Goal: Transaction & Acquisition: Purchase product/service

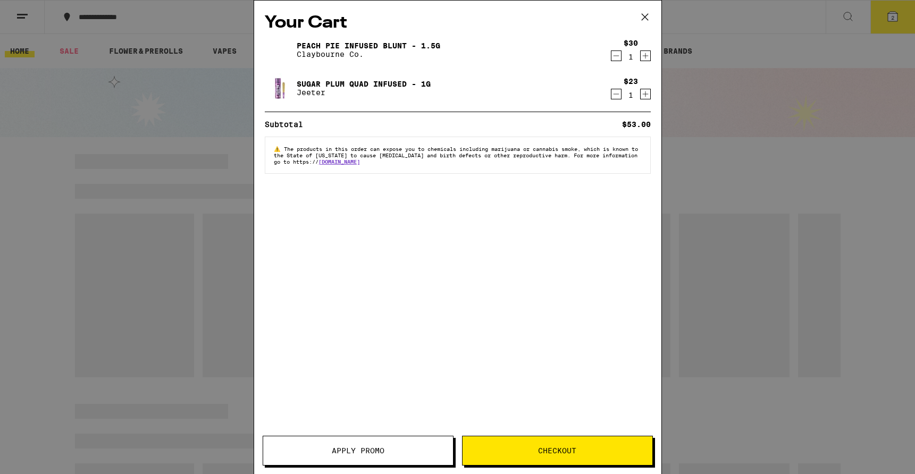
click at [645, 14] on icon at bounding box center [645, 17] width 16 height 16
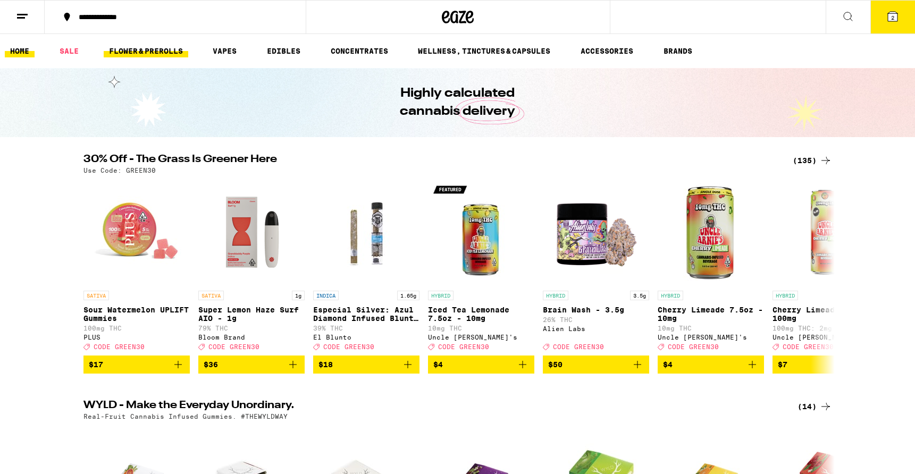
click at [136, 48] on link "FLOWER & PREROLLS" at bounding box center [146, 51] width 85 height 13
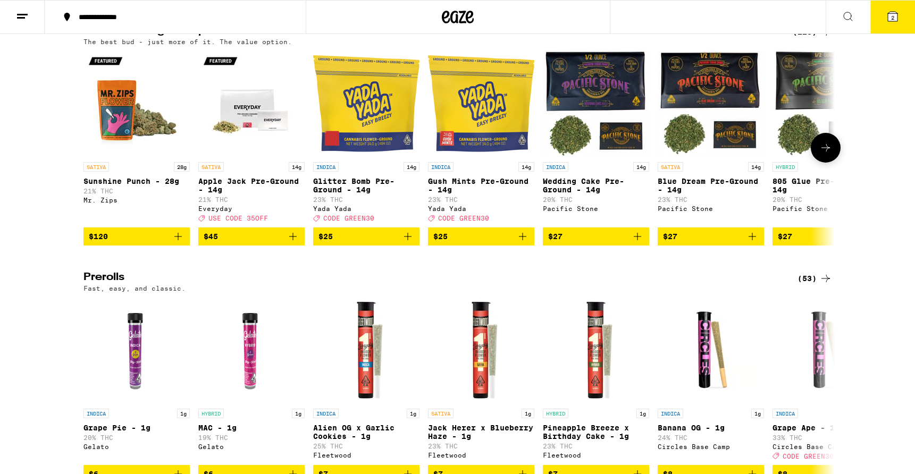
scroll to position [463, 0]
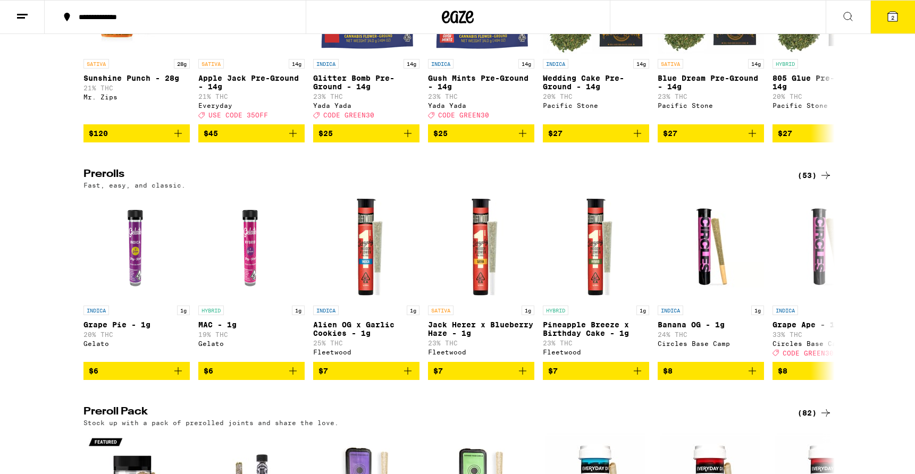
click at [820, 182] on icon at bounding box center [825, 175] width 13 height 13
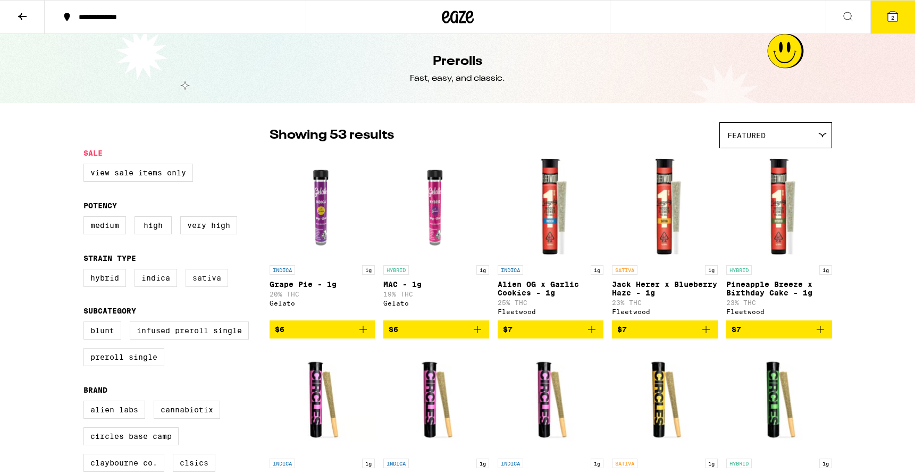
click at [206, 287] on label "Sativa" at bounding box center [207, 278] width 43 height 18
click at [86, 271] on input "Sativa" at bounding box center [86, 271] width 1 height 1
checkbox input "true"
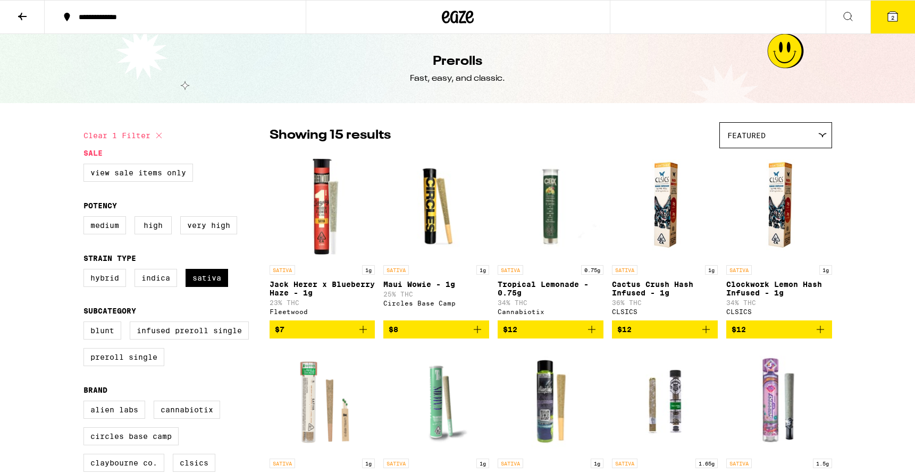
click at [763, 145] on div "Featured" at bounding box center [776, 135] width 112 height 25
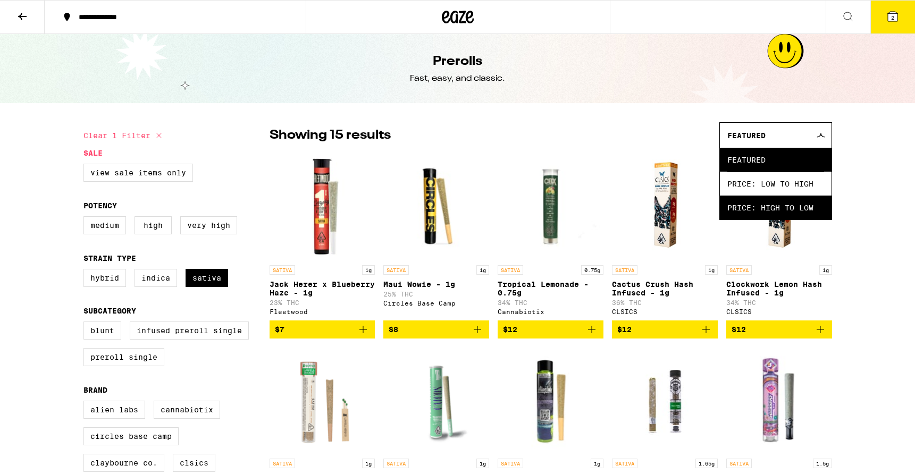
click at [749, 215] on span "Price: High to Low" at bounding box center [775, 208] width 97 height 24
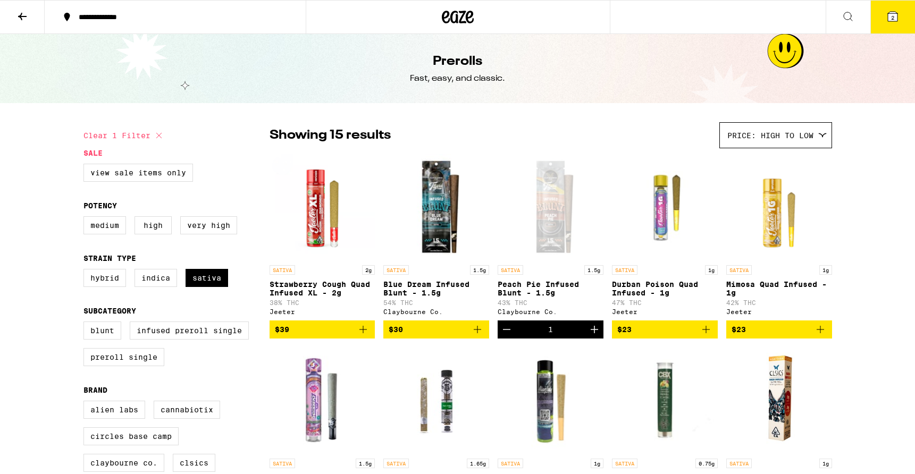
click at [361, 336] on icon "Add to bag" at bounding box center [363, 329] width 13 height 13
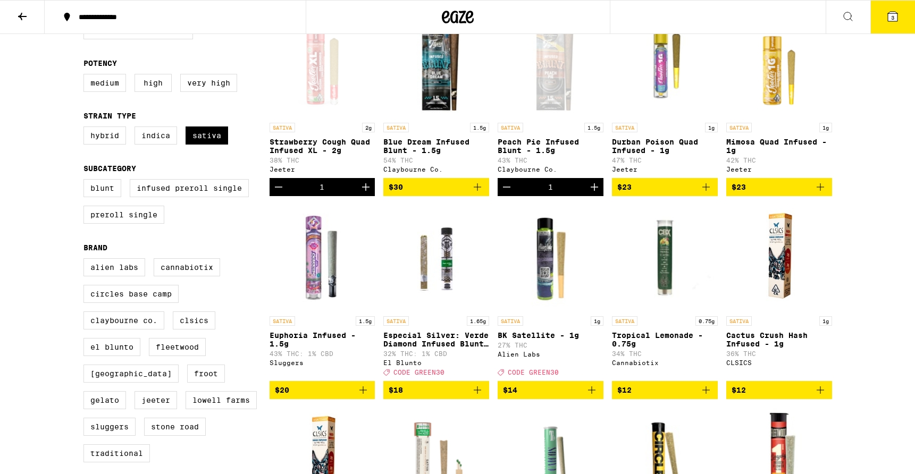
scroll to position [164, 0]
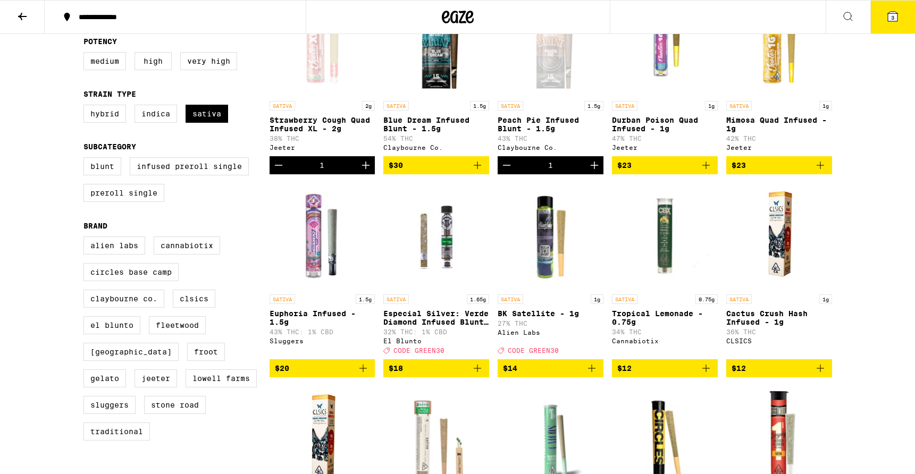
click at [365, 375] on icon "Add to bag" at bounding box center [363, 368] width 13 height 13
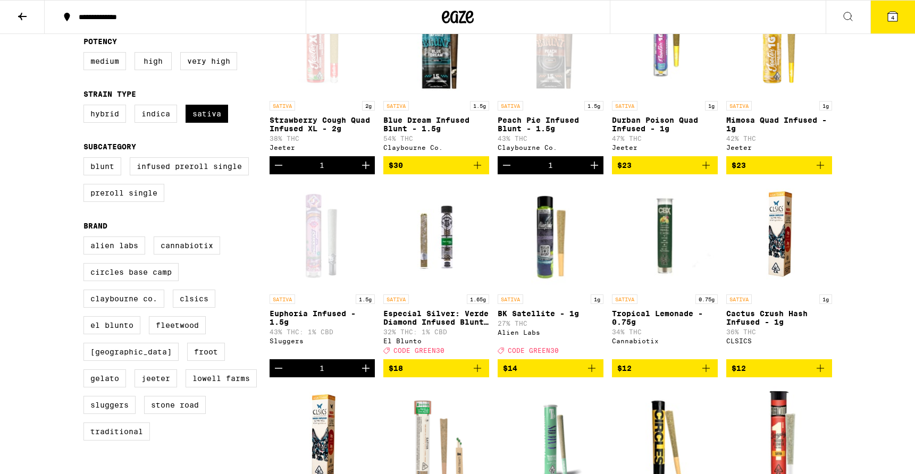
click at [889, 17] on icon at bounding box center [893, 17] width 10 height 10
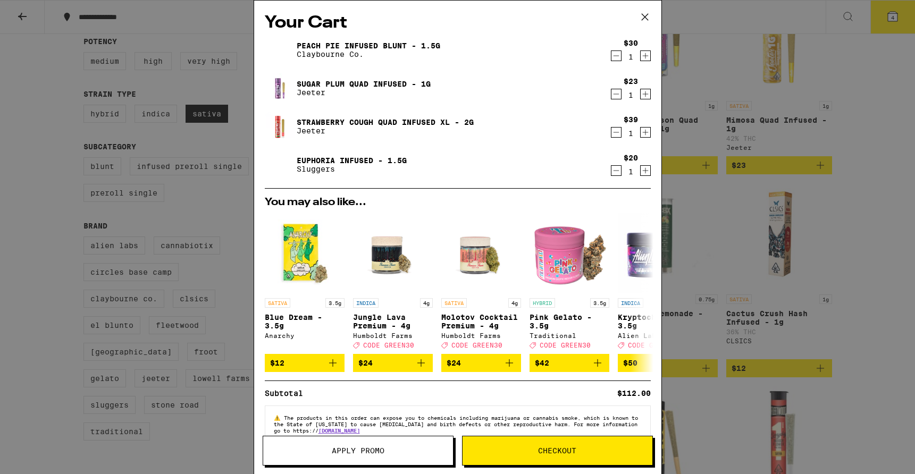
click at [614, 132] on icon "Decrement" at bounding box center [616, 132] width 6 height 0
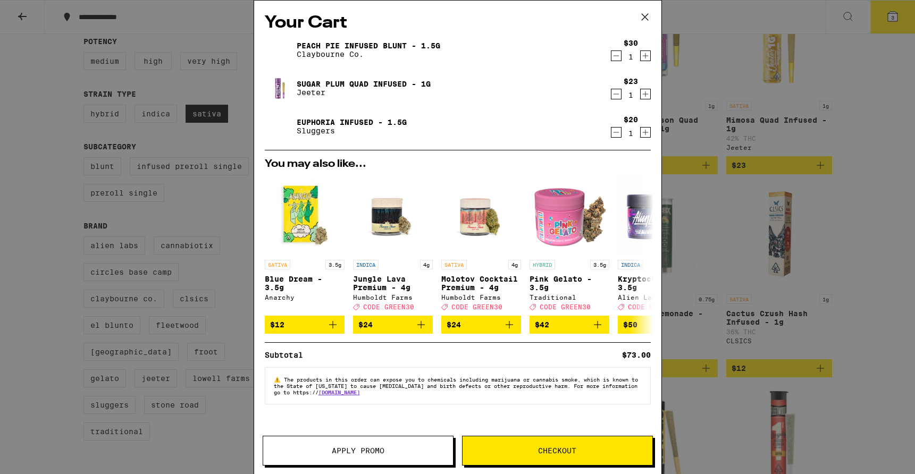
click at [614, 98] on icon "Decrement" at bounding box center [616, 94] width 10 height 13
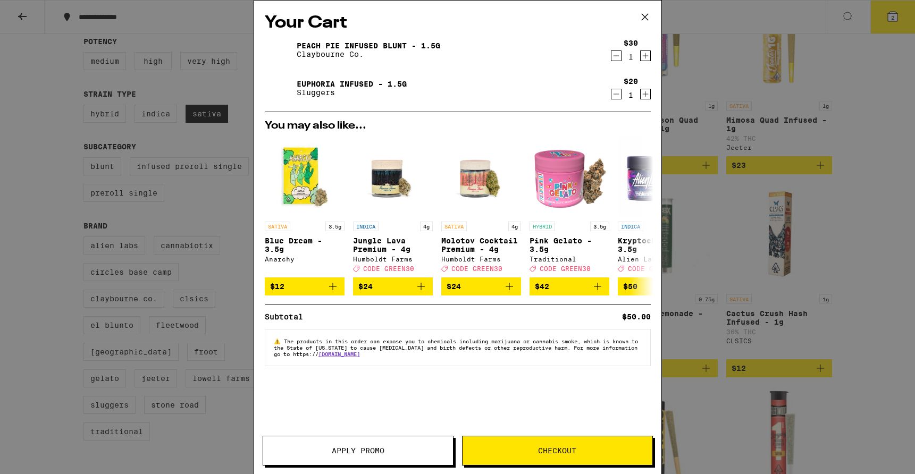
click at [644, 13] on icon at bounding box center [645, 17] width 16 height 16
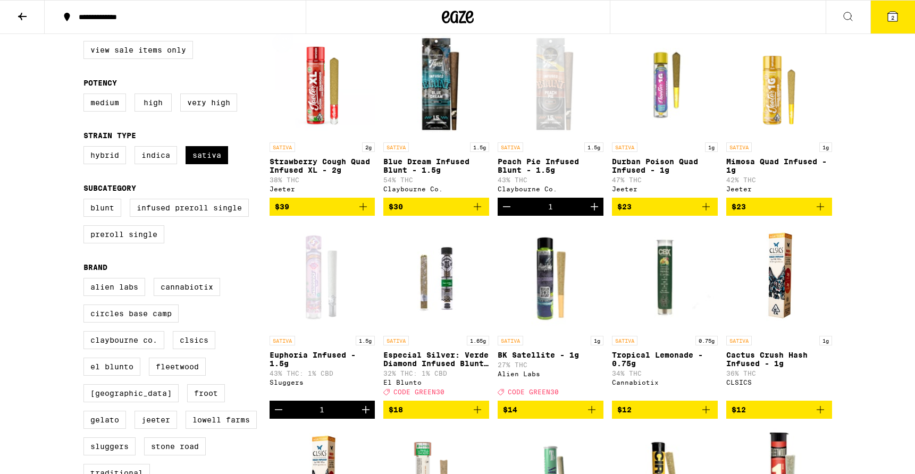
scroll to position [87, 0]
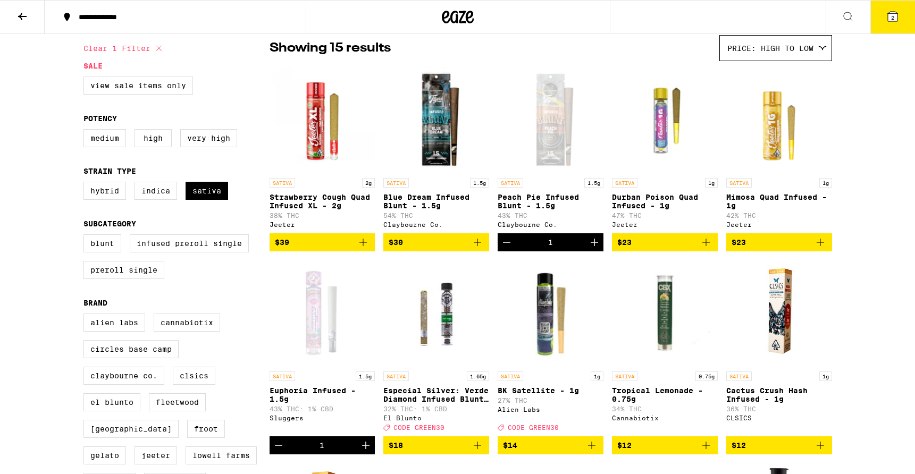
click at [892, 10] on icon at bounding box center [892, 16] width 13 height 13
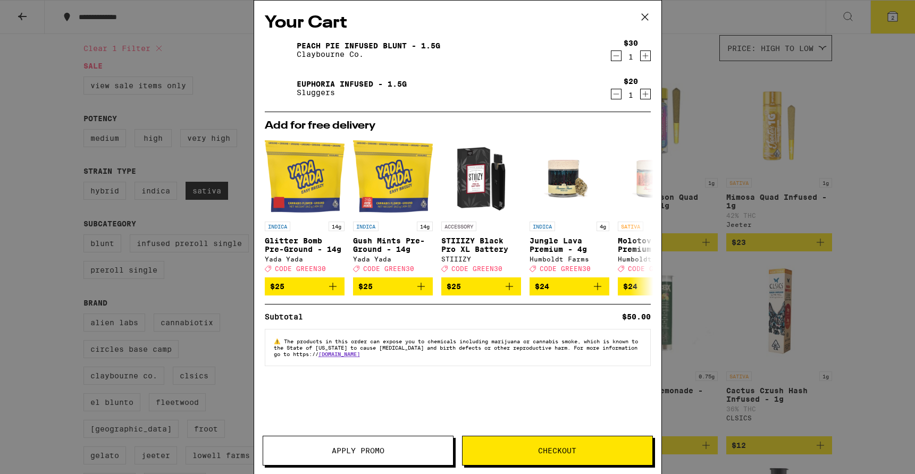
click at [485, 438] on button "Checkout" at bounding box center [557, 451] width 191 height 30
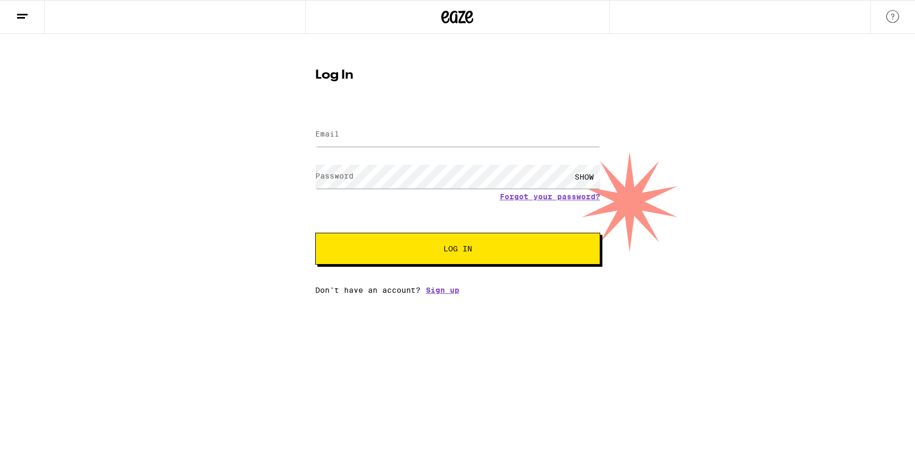
click at [405, 115] on form "Email Email Password Password SHOW Forgot your password? Log In" at bounding box center [457, 186] width 285 height 156
click at [405, 139] on input "Email" at bounding box center [457, 135] width 285 height 24
type input "[EMAIL_ADDRESS][DOMAIN_NAME]"
click at [539, 198] on link "Forgot your password?" at bounding box center [550, 196] width 100 height 9
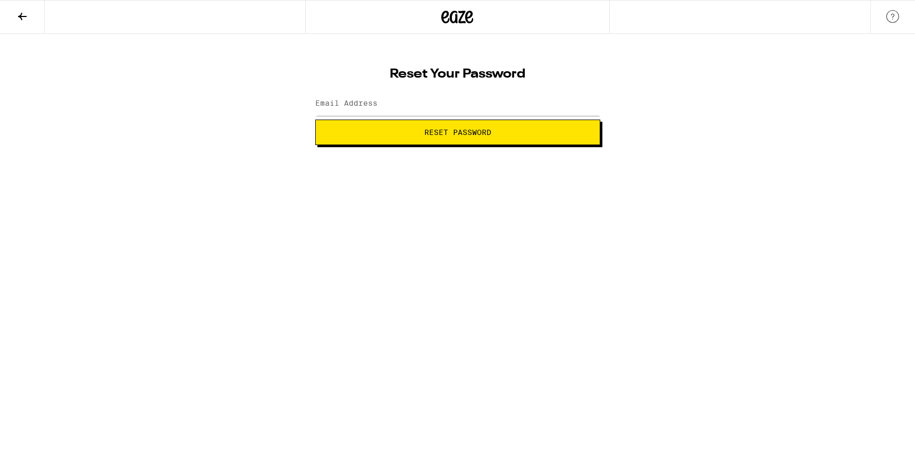
click at [437, 144] on button "Reset Password" at bounding box center [457, 133] width 285 height 26
click at [398, 89] on div at bounding box center [457, 103] width 285 height 31
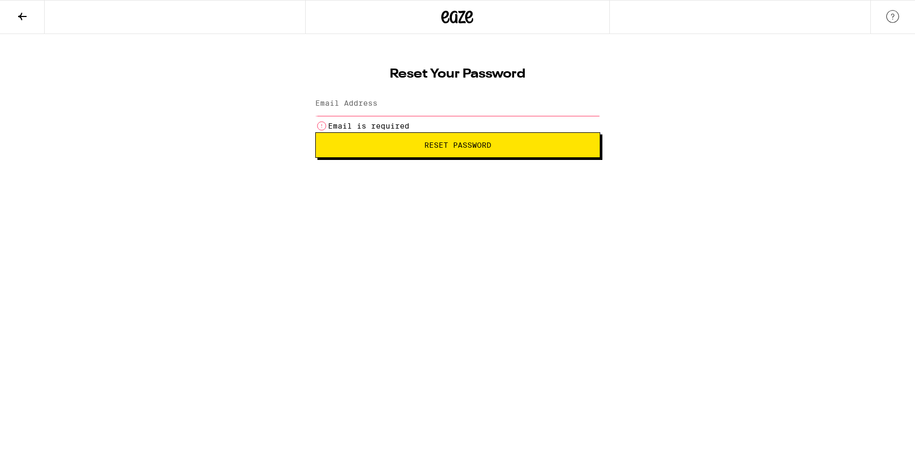
click at [381, 109] on input "Email Address" at bounding box center [457, 104] width 285 height 24
type input "[EMAIL_ADDRESS][DOMAIN_NAME]"
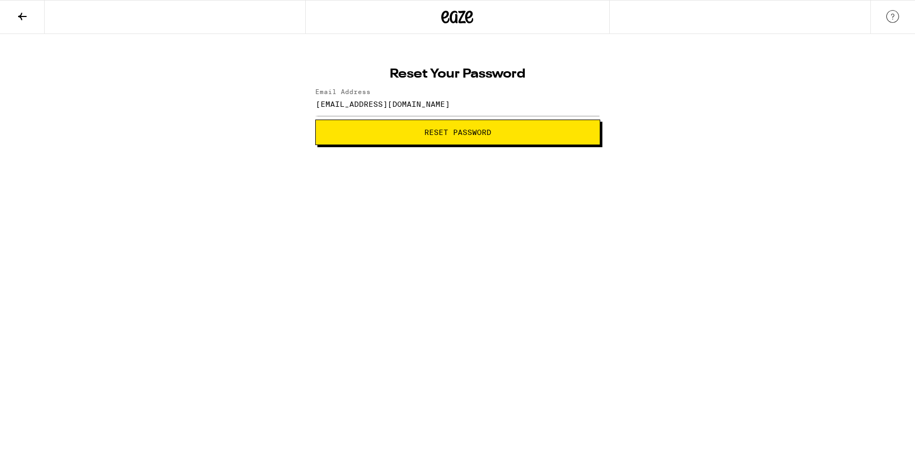
click at [397, 145] on html "Reset Your Password Email Address [EMAIL_ADDRESS][DOMAIN_NAME] Reset Password W…" at bounding box center [457, 72] width 915 height 145
click at [397, 136] on button "Reset Password" at bounding box center [457, 133] width 285 height 26
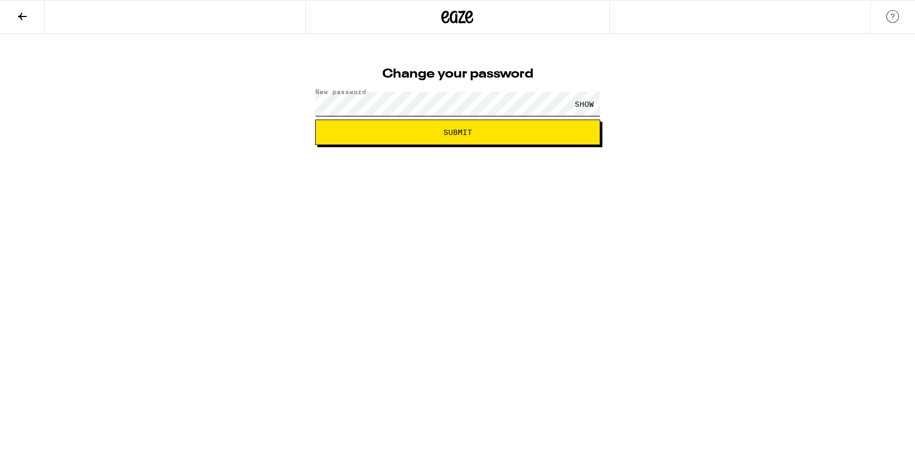
click at [315, 120] on button "Submit" at bounding box center [457, 133] width 285 height 26
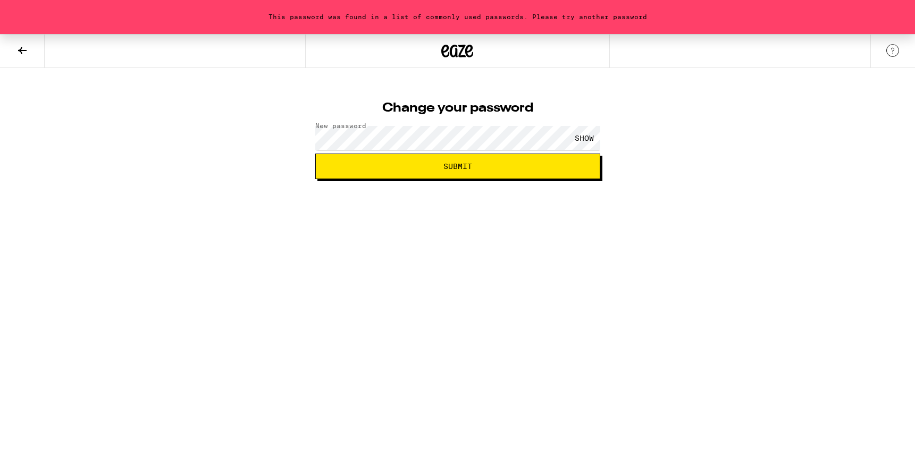
click at [587, 141] on div "SHOW" at bounding box center [584, 138] width 32 height 24
click at [425, 173] on button "Submit" at bounding box center [457, 167] width 285 height 26
click at [395, 160] on button "Submit" at bounding box center [457, 167] width 285 height 26
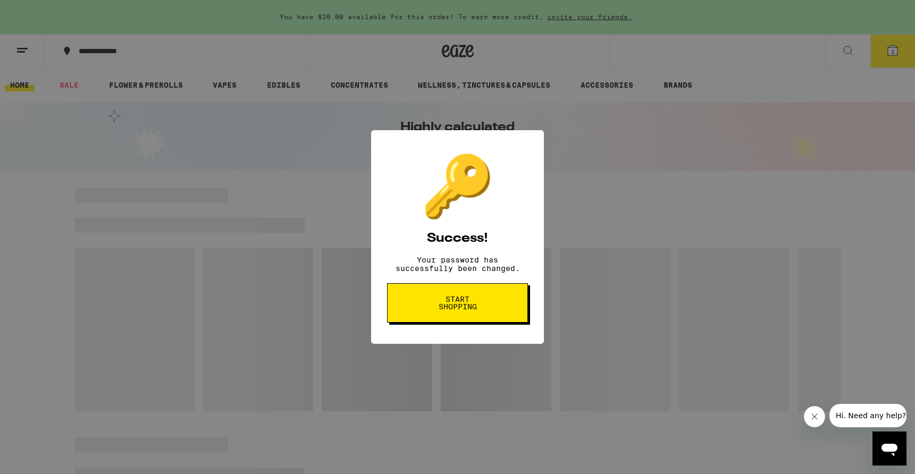
click at [452, 303] on span "Start shopping" at bounding box center [457, 303] width 55 height 15
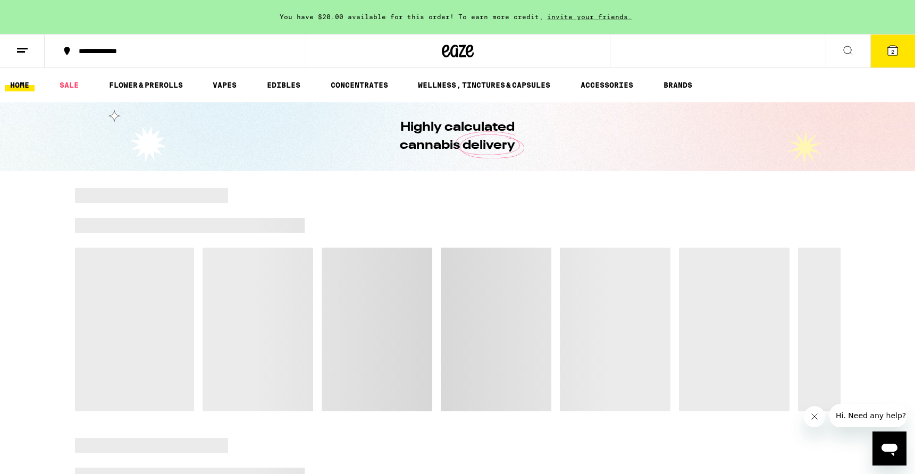
click at [893, 44] on icon at bounding box center [892, 50] width 13 height 13
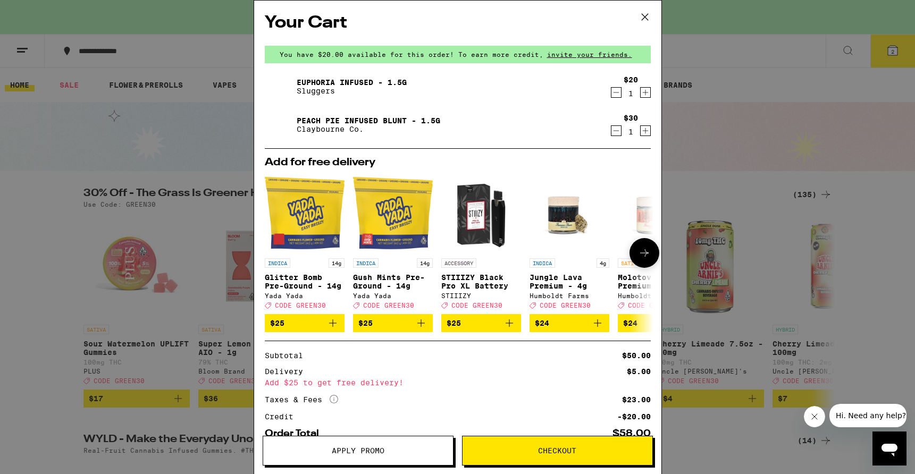
scroll to position [69, 0]
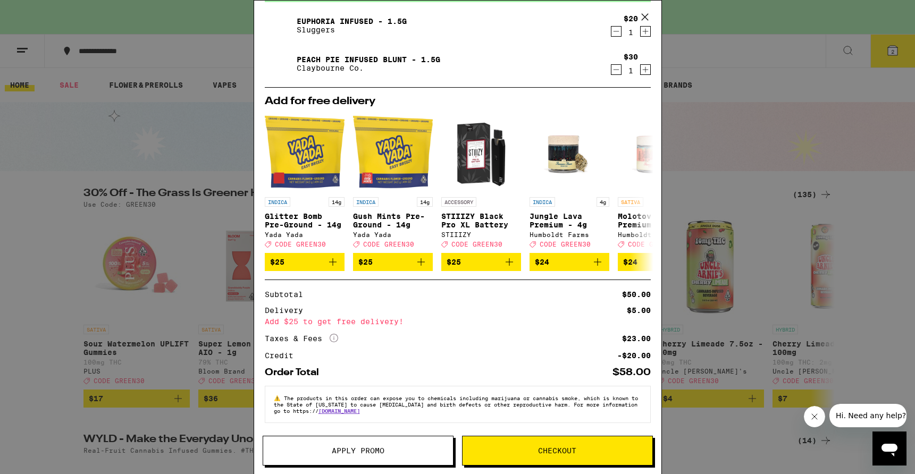
click at [586, 447] on button "Checkout" at bounding box center [557, 451] width 191 height 30
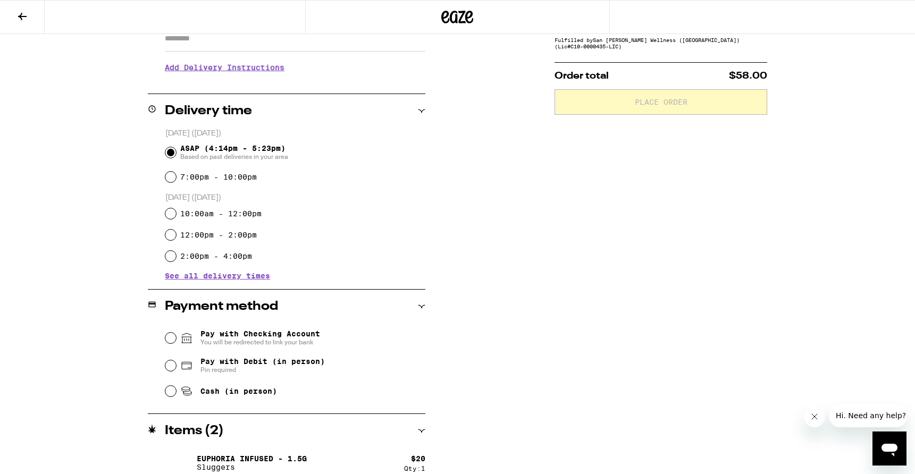
scroll to position [254, 0]
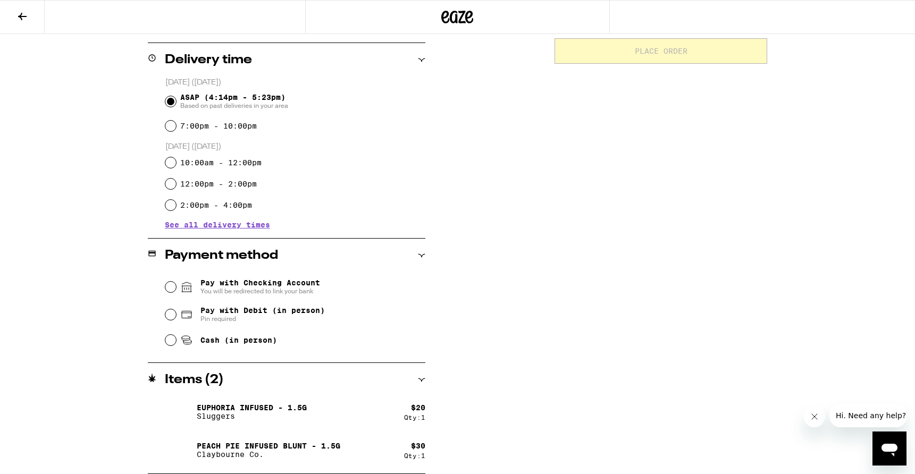
click at [240, 345] on span "Cash (in person)" at bounding box center [238, 340] width 77 height 9
click at [176, 346] on input "Cash (in person)" at bounding box center [170, 340] width 11 height 11
radio input "true"
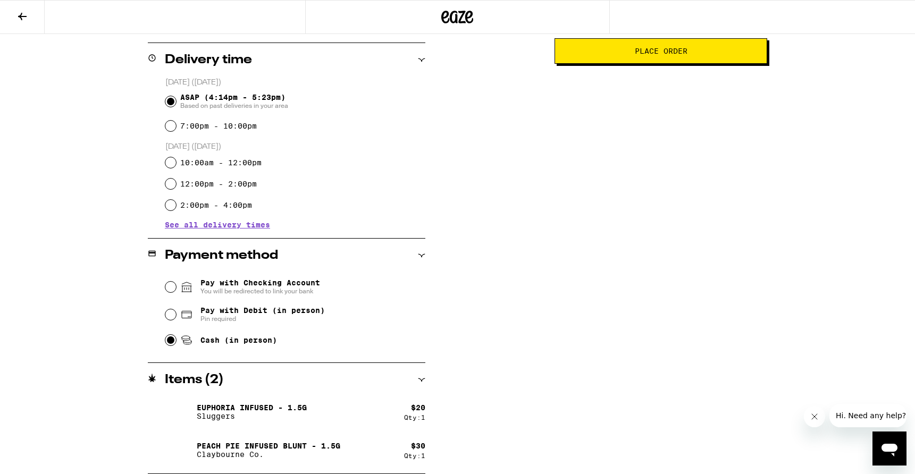
scroll to position [0, 0]
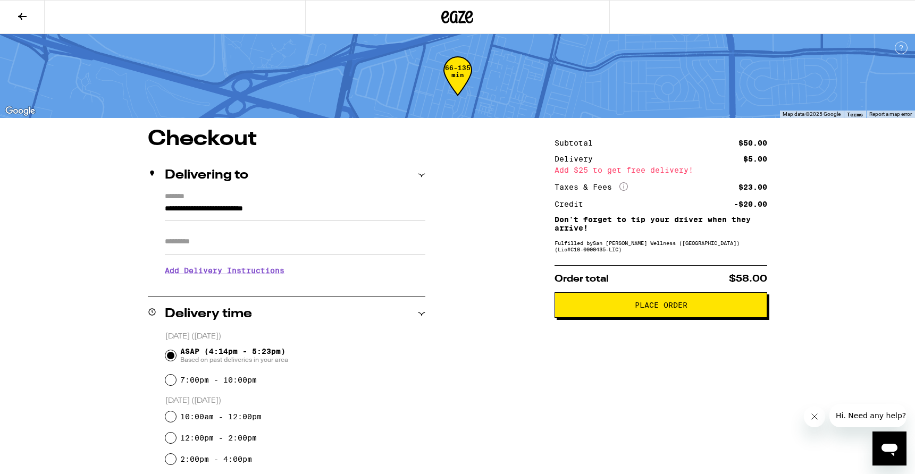
click at [334, 253] on input "Apt/Suite" at bounding box center [295, 242] width 261 height 26
type input "**********"
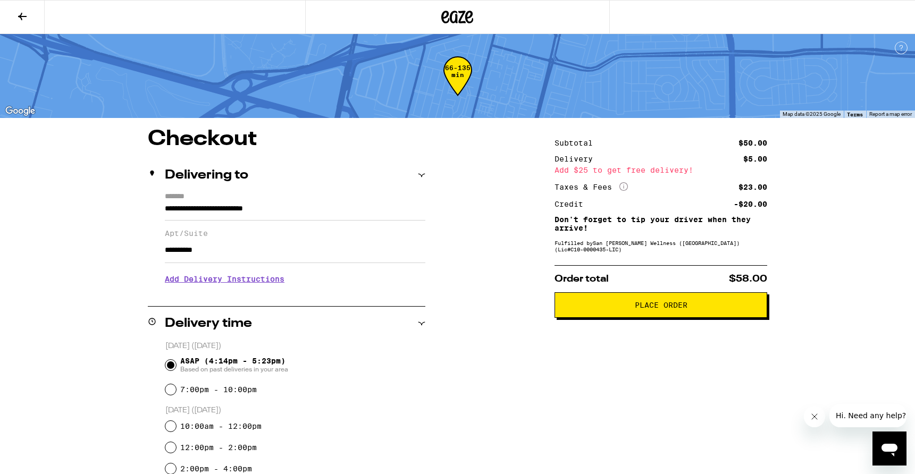
click at [632, 309] on span "Place Order" at bounding box center [661, 304] width 195 height 7
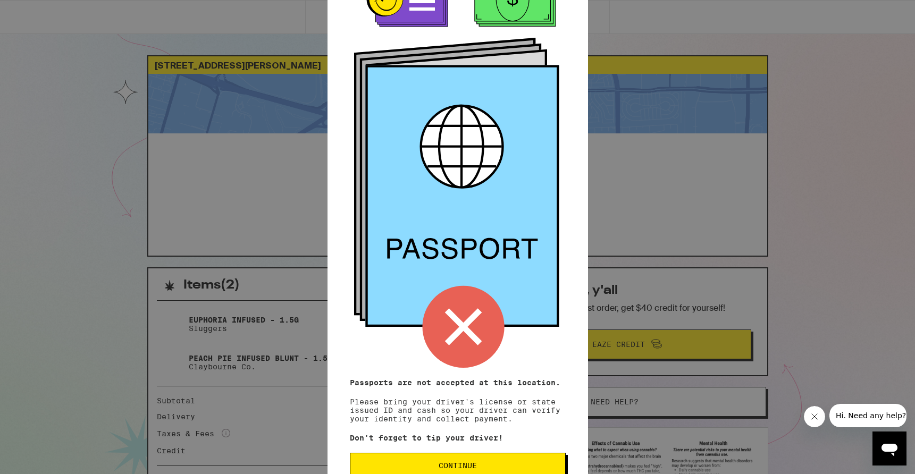
scroll to position [58, 0]
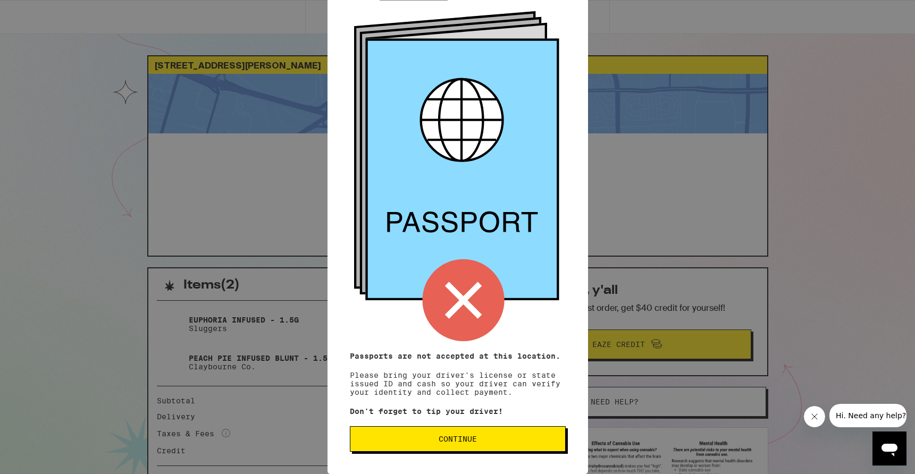
click at [514, 434] on button "Continue" at bounding box center [458, 439] width 216 height 26
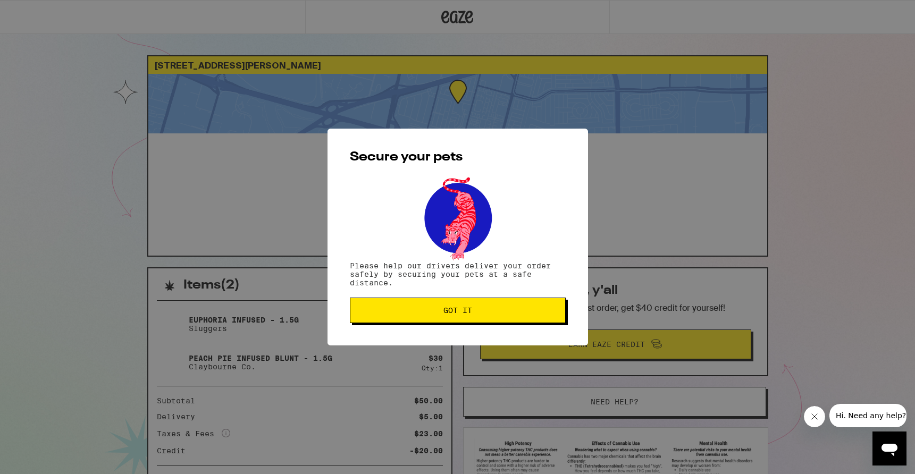
click at [507, 308] on button "Got it" at bounding box center [458, 311] width 216 height 26
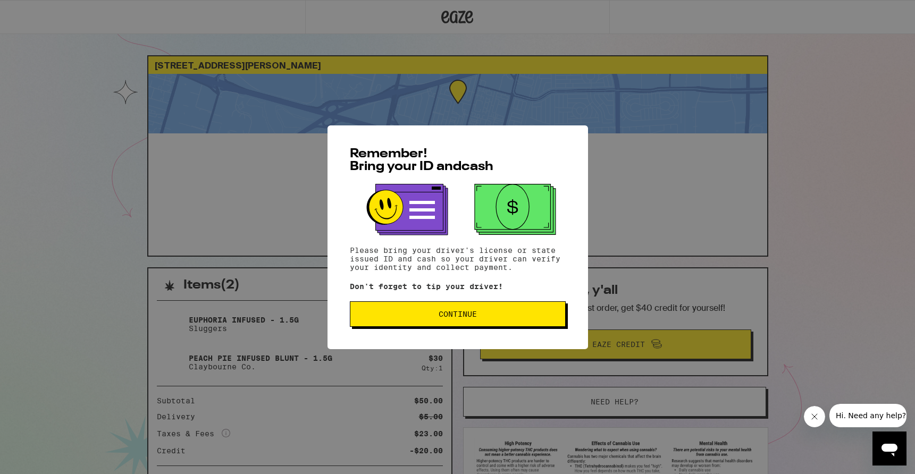
click at [442, 325] on button "Continue" at bounding box center [458, 314] width 216 height 26
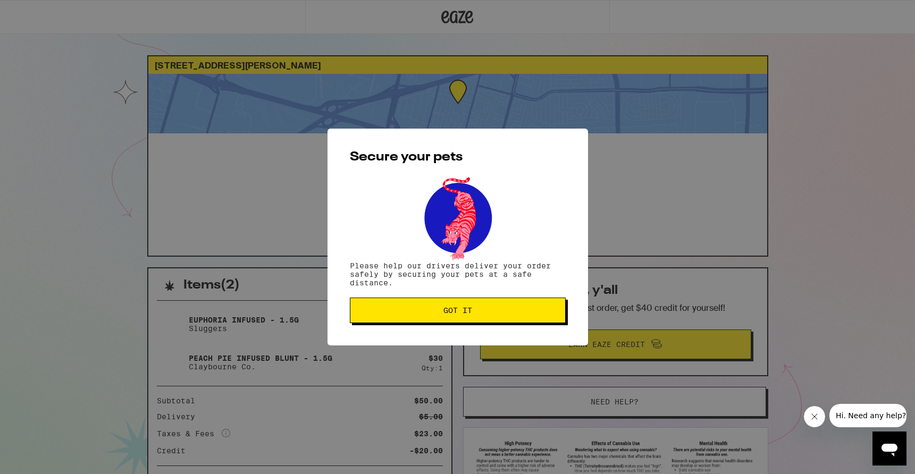
click at [442, 325] on div "Secure your pets Please help our drivers deliver your order safely by securing …" at bounding box center [457, 237] width 261 height 217
click at [442, 304] on button "Got it" at bounding box center [458, 311] width 216 height 26
